Goal: Task Accomplishment & Management: Complete application form

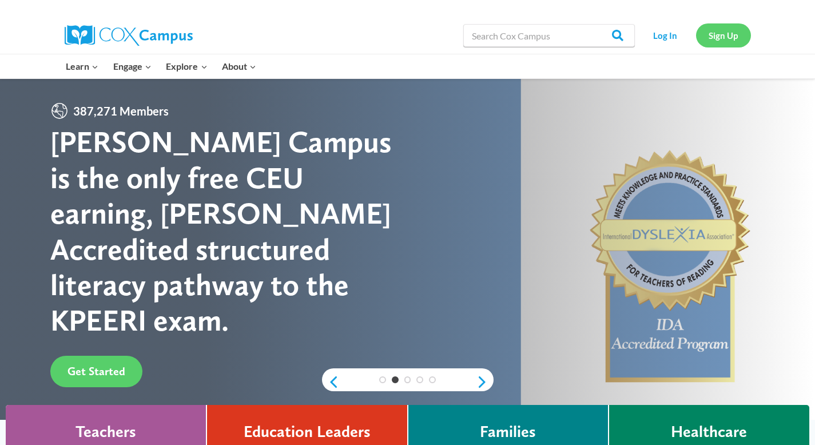
click at [722, 38] on link "Sign Up" at bounding box center [723, 34] width 55 height 23
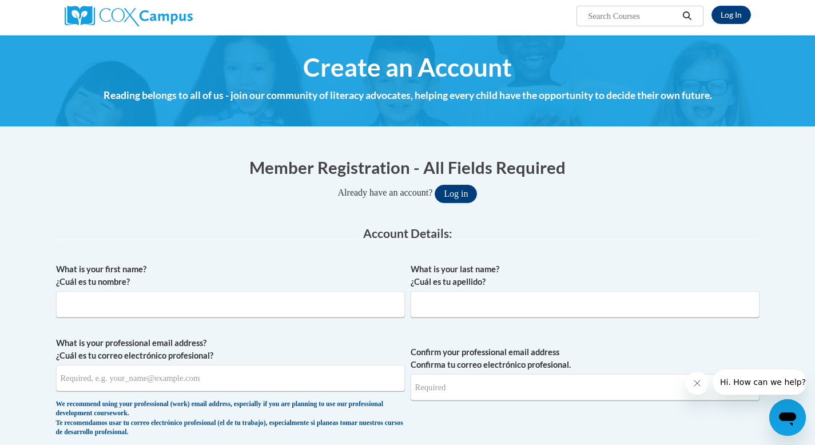
scroll to position [152, 0]
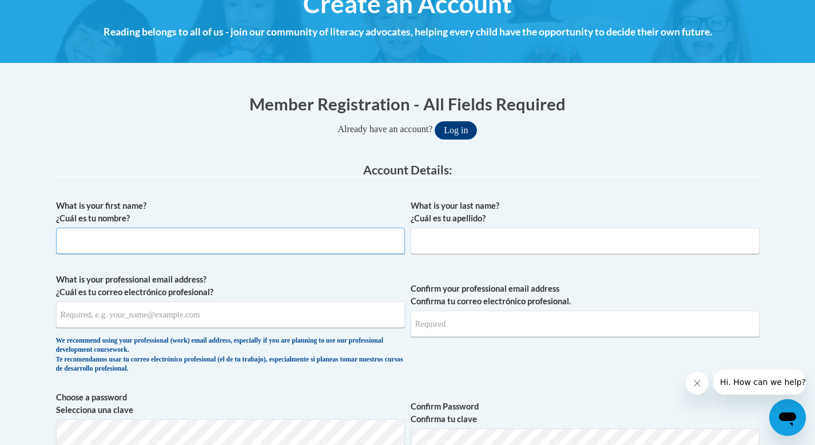
click at [248, 232] on input "What is your first name? ¿Cuál es tu nombre?" at bounding box center [230, 241] width 349 height 26
type input "Asmaa"
click at [473, 229] on input "What is your last name? ¿Cuál es tu apellido?" at bounding box center [585, 241] width 349 height 26
type input "Cummings"
click at [210, 313] on input "What is your professional email address? ¿Cuál es tu correo electrónico profesi…" at bounding box center [230, 314] width 349 height 26
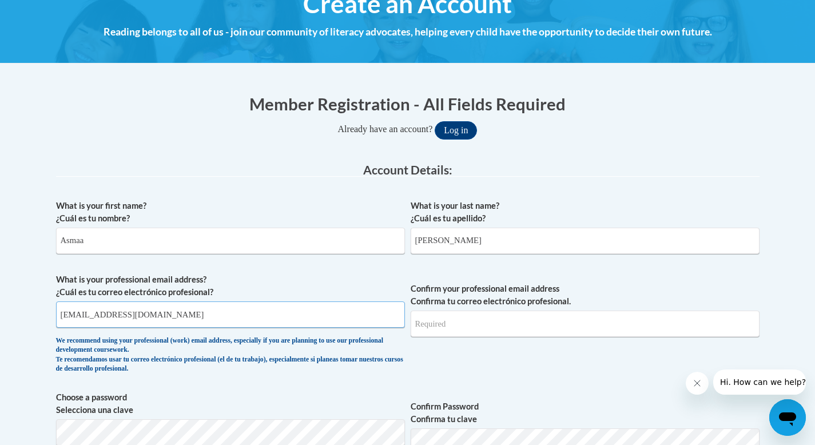
type input "acummings3@ggc.edu"
click at [464, 317] on input "Confirm your professional email address Confirma tu correo electrónico profesio…" at bounding box center [585, 324] width 349 height 26
click at [456, 325] on input "acummings@ggc.edu" at bounding box center [585, 324] width 349 height 26
type input "acummings3@ggc.edu"
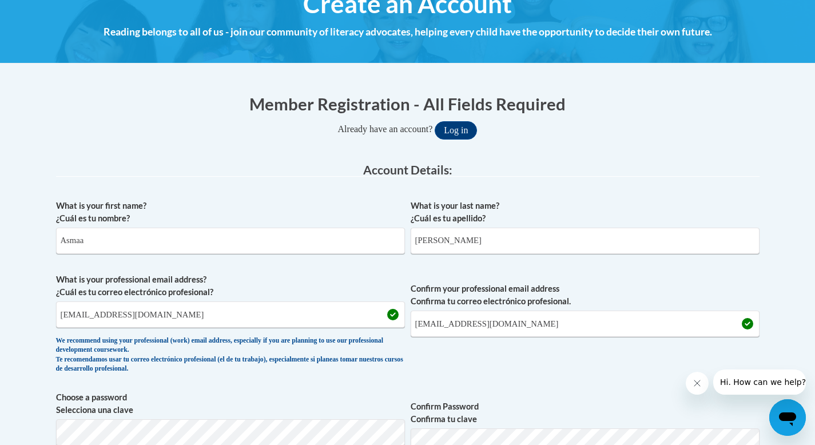
click at [529, 363] on span "Confirm your professional email address Confirma tu correo electrónico profesio…" at bounding box center [585, 326] width 349 height 106
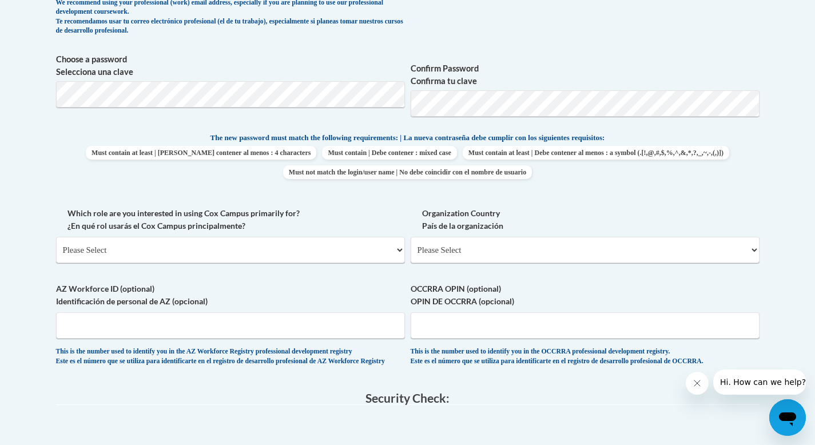
scroll to position [498, 0]
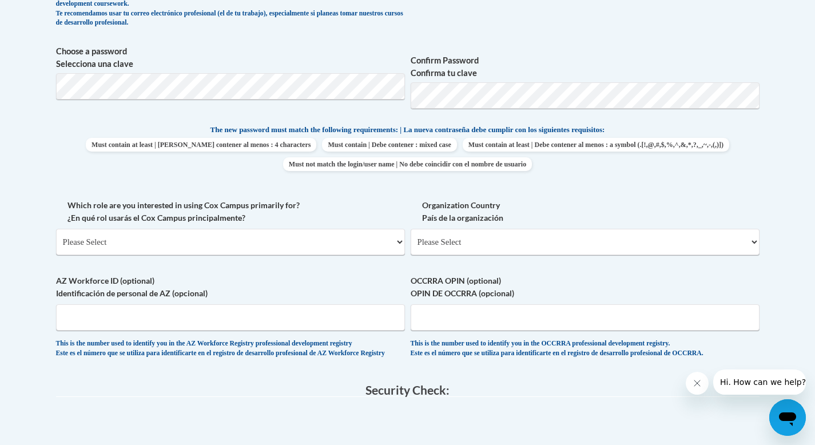
click at [186, 99] on span "Choose a password Selecciona una clave" at bounding box center [230, 81] width 349 height 73
click at [746, 144] on span "Must contain at least | Debe contener al menos : 4 characters Must contain | De…" at bounding box center [408, 154] width 704 height 33
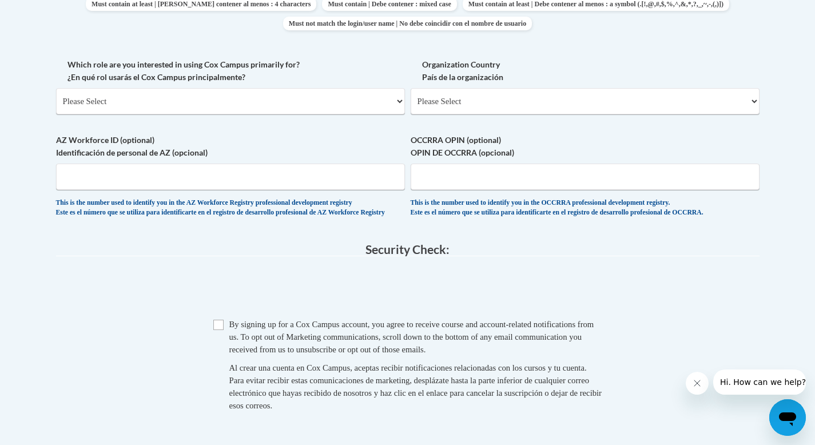
scroll to position [639, 0]
click at [216, 98] on select "Please Select College/University | Colegio/Universidad Community/Nonprofit Part…" at bounding box center [230, 101] width 349 height 26
click at [56, 88] on select "Please Select College/University | Colegio/Universidad Community/Nonprofit Part…" at bounding box center [230, 101] width 349 height 26
click at [211, 93] on select "Please Select College/University | Colegio/Universidad Community/Nonprofit Part…" at bounding box center [230, 101] width 349 height 26
click at [56, 88] on select "Please Select College/University | Colegio/Universidad Community/Nonprofit Part…" at bounding box center [230, 101] width 349 height 26
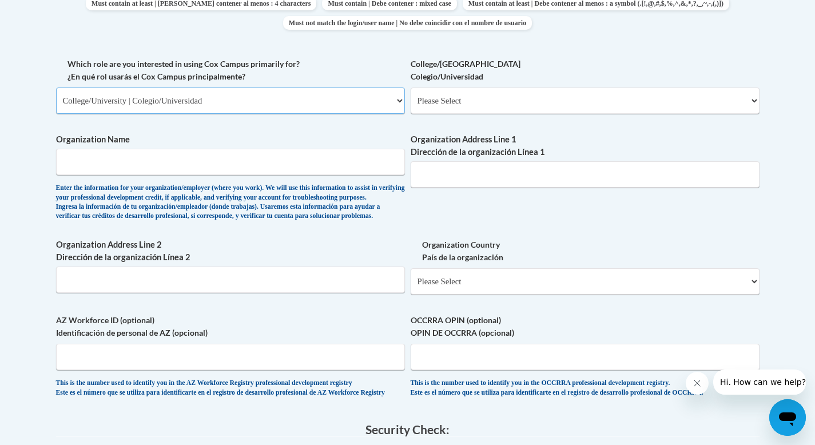
click at [201, 94] on select "Please Select College/University | Colegio/Universidad Community/Nonprofit Part…" at bounding box center [230, 101] width 349 height 26
click at [56, 88] on select "Please Select College/University | Colegio/Universidad Community/Nonprofit Part…" at bounding box center [230, 101] width 349 height 26
click at [201, 94] on select "Please Select College/University | Colegio/Universidad Community/Nonprofit Part…" at bounding box center [230, 101] width 349 height 26
click at [56, 88] on select "Please Select College/University | Colegio/Universidad Community/Nonprofit Part…" at bounding box center [230, 101] width 349 height 26
click at [135, 99] on select "Please Select College/University | Colegio/Universidad Community/Nonprofit Part…" at bounding box center [230, 101] width 349 height 26
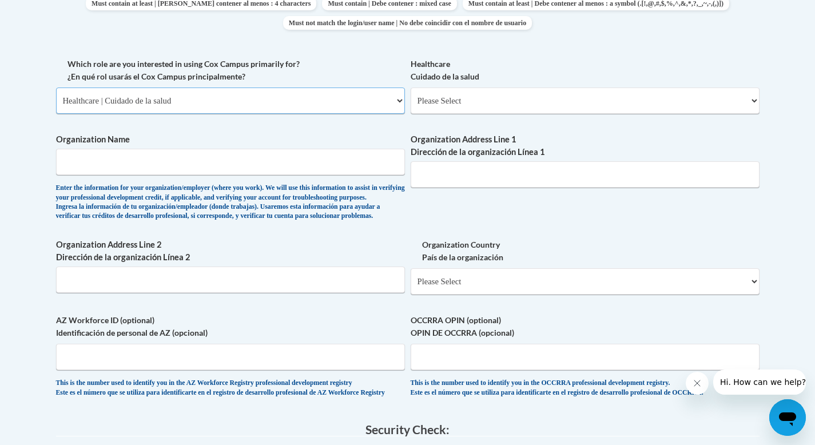
select select "fbf2d438-af2f-41f8-98f1-81c410e29de3"
click at [56, 88] on select "Please Select College/University | Colegio/Universidad Community/Nonprofit Part…" at bounding box center [230, 101] width 349 height 26
click at [450, 97] on select "Please Select Early Learning/Daycare Teacher/Family Home Care Provider | Maestr…" at bounding box center [585, 101] width 349 height 26
select select "8e40623d-54d0-45cd-9f92-5df65cd3f8cf"
click at [411, 88] on select "Please Select Early Learning/Daycare Teacher/Family Home Care Provider | Maestr…" at bounding box center [585, 101] width 349 height 26
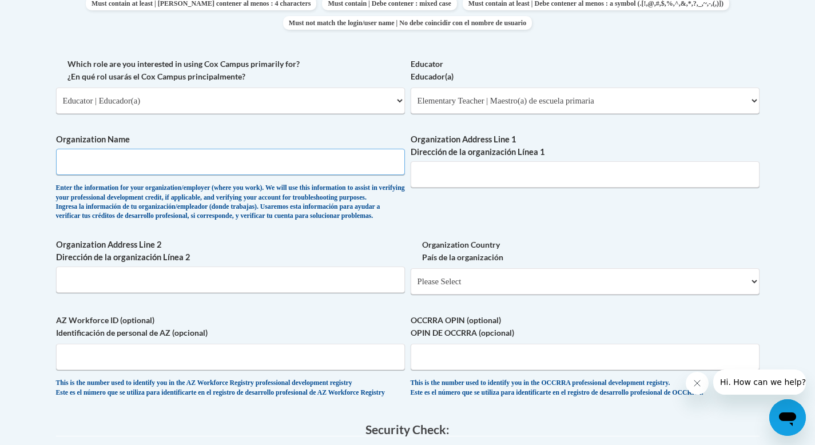
click at [86, 160] on input "Organization Name" at bounding box center [230, 162] width 349 height 26
click at [97, 165] on input "Georgia gwinnett college" at bounding box center [230, 162] width 349 height 26
type input "Georgia Gwinnett college"
click at [591, 234] on div "What is your first name? ¿Cuál es tu nombre? Asmaa What is your last name? ¿Cuá…" at bounding box center [408, 58] width 704 height 702
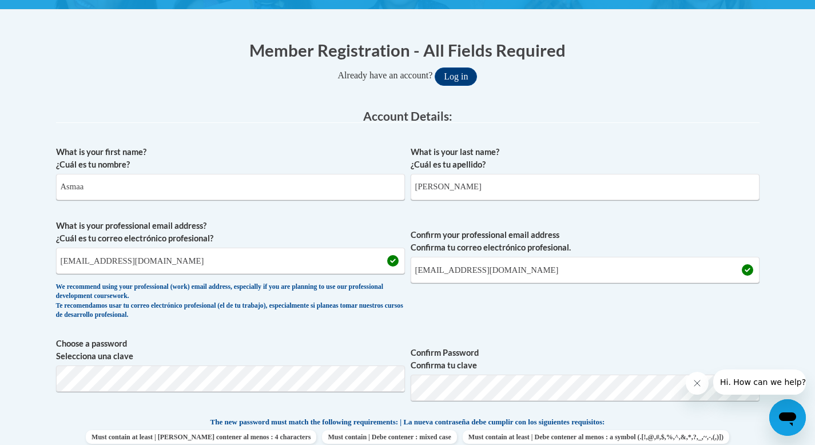
drag, startPoint x: 823, startPoint y: 145, endPoint x: 823, endPoint y: 197, distance: 52.1
click at [815, 197] on html "This site uses cookies to help improve your learning experience. By continuing …" at bounding box center [407, 17] width 815 height 445
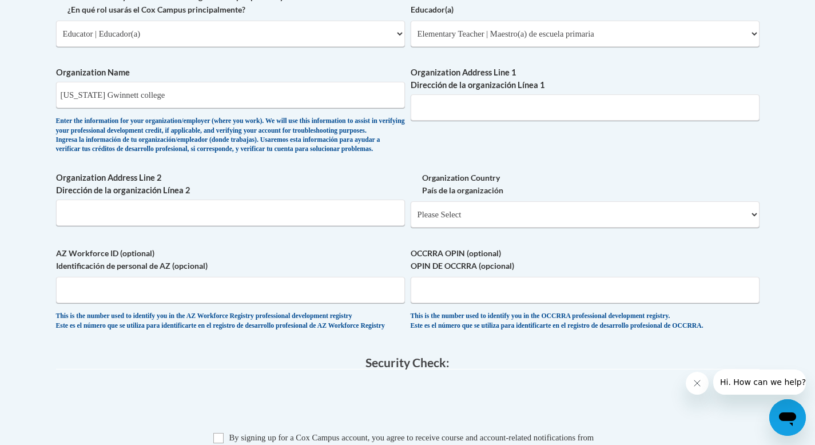
drag, startPoint x: 823, startPoint y: 196, endPoint x: 821, endPoint y: 267, distance: 70.4
click at [435, 120] on input "Organization Address Line 1 Dirección de la organización Línea 1" at bounding box center [585, 108] width 349 height 26
type input "100 University Center Ln, Ga 30043"
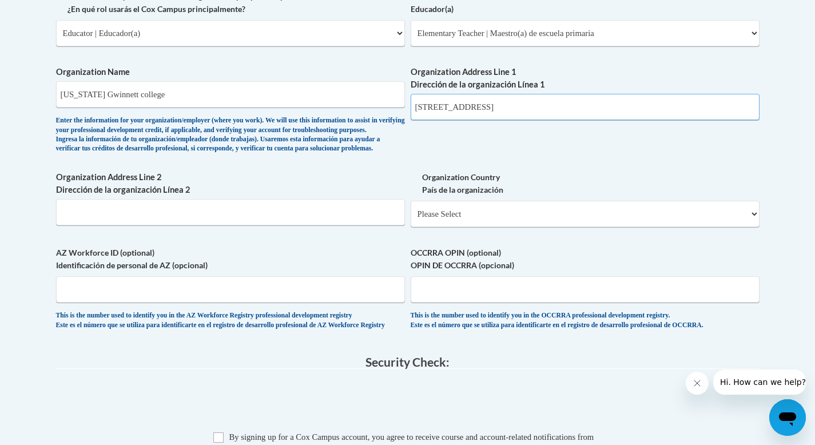
drag, startPoint x: 823, startPoint y: 239, endPoint x: 823, endPoint y: 255, distance: 16.6
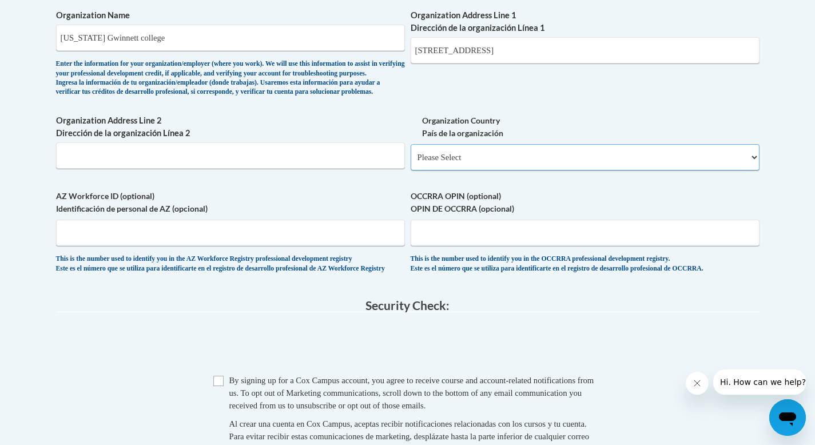
click at [538, 170] on select "Please Select United States | Estados Unidos Outside of the United States | Fue…" at bounding box center [585, 157] width 349 height 26
select select "ad49bcad-a171-4b2e-b99c-48b446064914"
click at [411, 162] on select "Please Select United States | Estados Unidos Outside of the United States | Fue…" at bounding box center [585, 157] width 349 height 26
select select
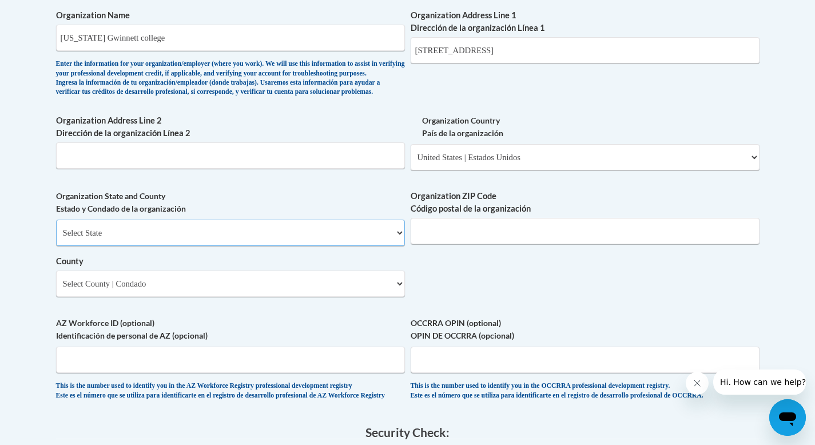
click at [266, 246] on select "Select State Alabama Alaska Arizona Arkansas California Colorado Connecticut De…" at bounding box center [230, 233] width 349 height 26
select select "Georgia"
click at [56, 239] on select "Select State Alabama Alaska Arizona Arkansas California Colorado Connecticut De…" at bounding box center [230, 233] width 349 height 26
click at [168, 297] on select "County" at bounding box center [230, 284] width 349 height 26
click at [187, 297] on select "Select County Appling Atkinson Bacon Baker Baldwin Banks Barrow Bartow Ben Hill…" at bounding box center [230, 284] width 349 height 26
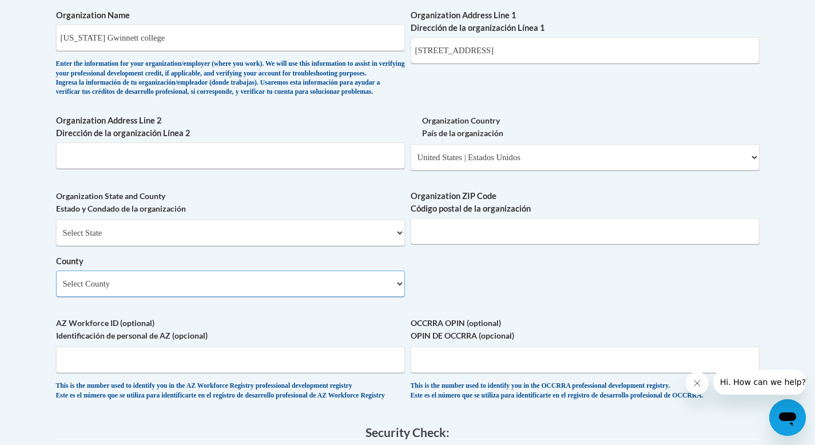
click at [393, 297] on select "Select County Appling Atkinson Bacon Baker Baldwin Banks Barrow Bartow Ben Hill…" at bounding box center [230, 284] width 349 height 26
select select "Gwinnett"
click at [56, 289] on select "Select County Appling Atkinson Bacon Baker Baldwin Banks Barrow Bartow Ben Hill…" at bounding box center [230, 284] width 349 height 26
click at [656, 244] on input "Organization ZIP Code Código postal de la organización" at bounding box center [585, 231] width 349 height 26
type input "30043"
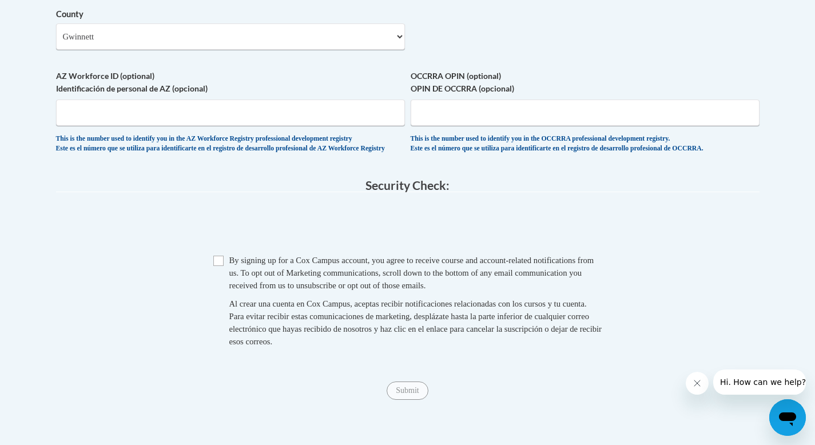
scroll to position [1016, 0]
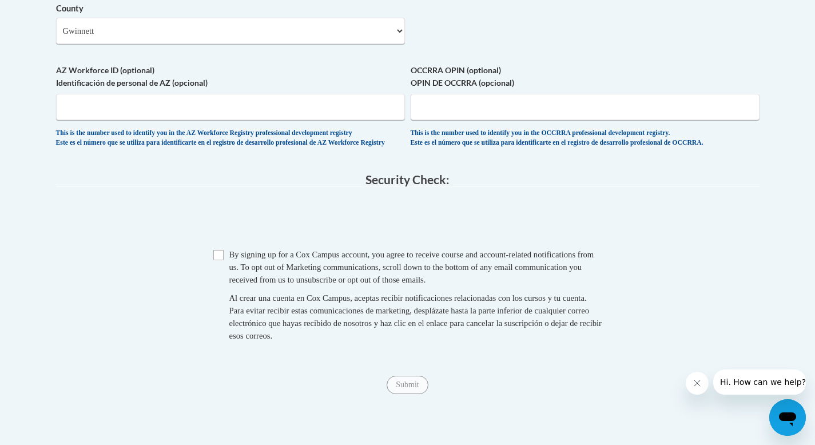
drag, startPoint x: 823, startPoint y: 236, endPoint x: 823, endPoint y: 302, distance: 65.8
click at [219, 260] on input "Checkbox" at bounding box center [218, 255] width 10 height 10
checkbox input "true"
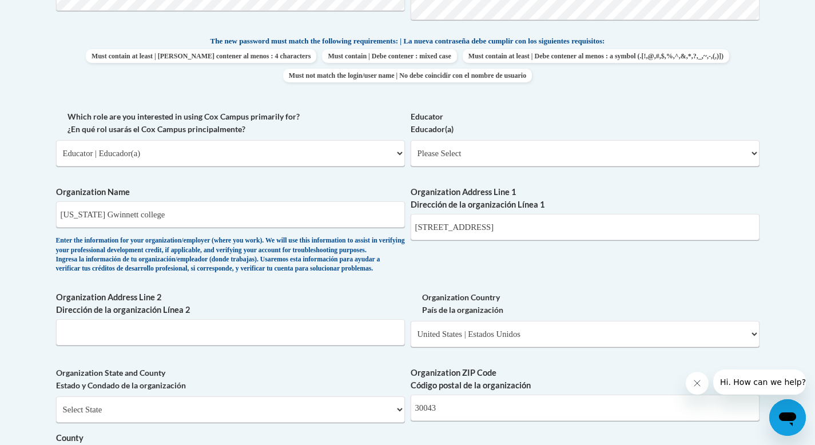
scroll to position [584, 0]
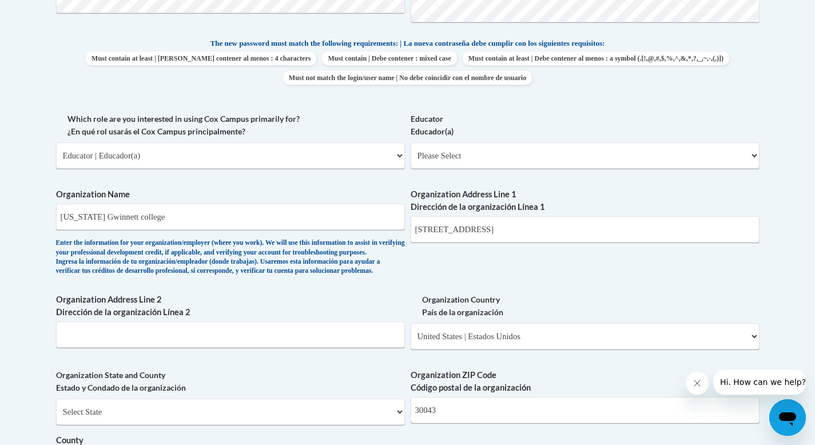
drag, startPoint x: 823, startPoint y: 304, endPoint x: 823, endPoint y: 192, distance: 111.5
click at [458, 146] on select "Please Select Early Learning/Daycare Teacher/Family Home Care Provider | Maestr…" at bounding box center [585, 155] width 349 height 26
select select "8e40623d-54d0-45cd-9f92-5df65cd3f8cf"
click at [411, 142] on select "Please Select Early Learning/Daycare Teacher/Family Home Care Provider | Maestr…" at bounding box center [585, 155] width 349 height 26
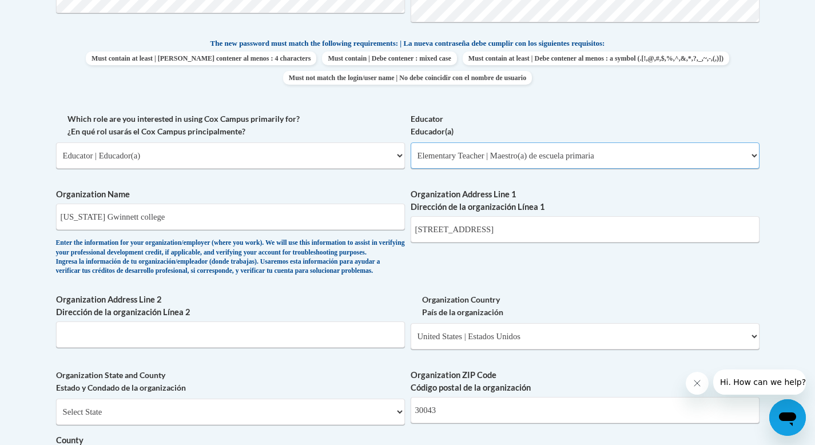
select select "null"
click at [761, 247] on div "Member Registration - All Fields Required Already have an account? Log in Prefe…" at bounding box center [407, 248] width 721 height 1201
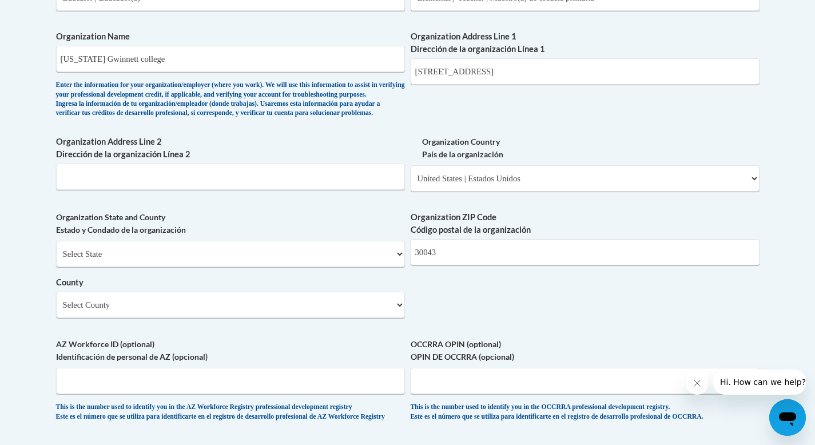
scroll to position [743, 0]
drag, startPoint x: 823, startPoint y: 201, endPoint x: 823, endPoint y: 242, distance: 41.2
click at [628, 104] on div "What is your first name? ¿Cuál es tu nombre? Asmaa What is your last name? ¿Cuá…" at bounding box center [408, 16] width 704 height 829
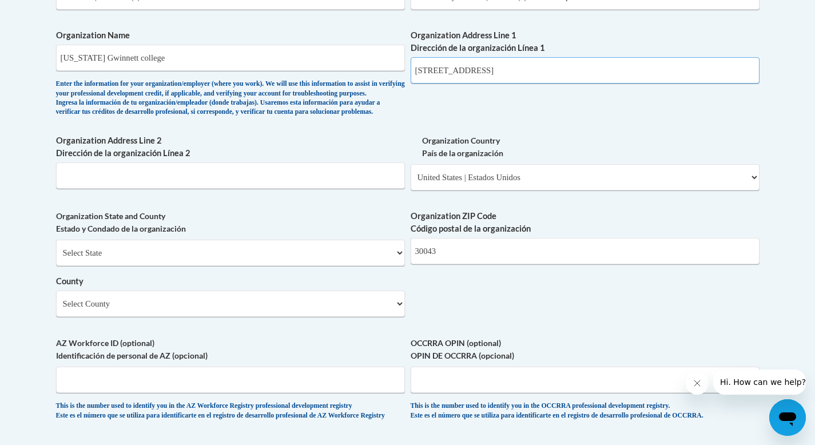
click at [604, 75] on input "100 University Center Ln, Ga 30043" at bounding box center [585, 70] width 349 height 26
type input "100 University Center Ln"
click at [755, 156] on label "Organization Country País de la organización" at bounding box center [585, 146] width 349 height 25
click at [755, 164] on select "Please Select United States | Estados Unidos Outside of the United States | Fue…" at bounding box center [585, 177] width 349 height 26
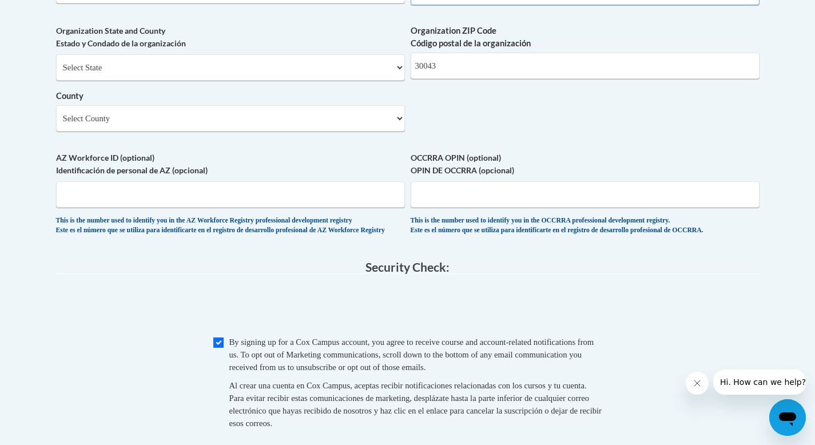
drag, startPoint x: 823, startPoint y: 209, endPoint x: 823, endPoint y: 343, distance: 133.9
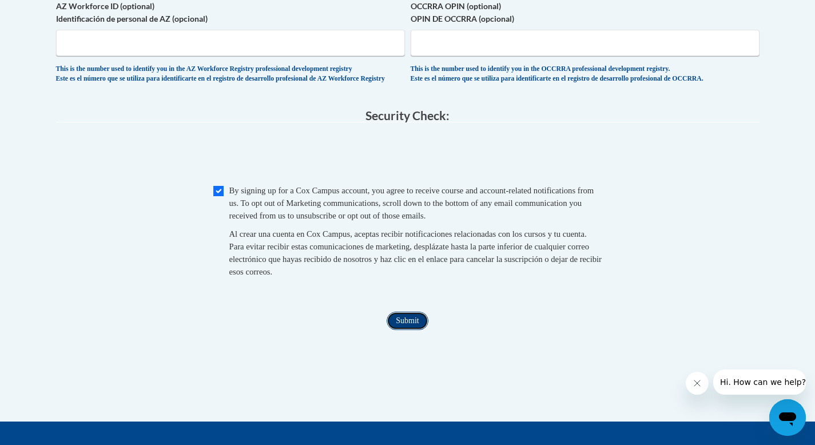
click at [399, 330] on input "Submit" at bounding box center [407, 321] width 41 height 18
